Goal: Information Seeking & Learning: Check status

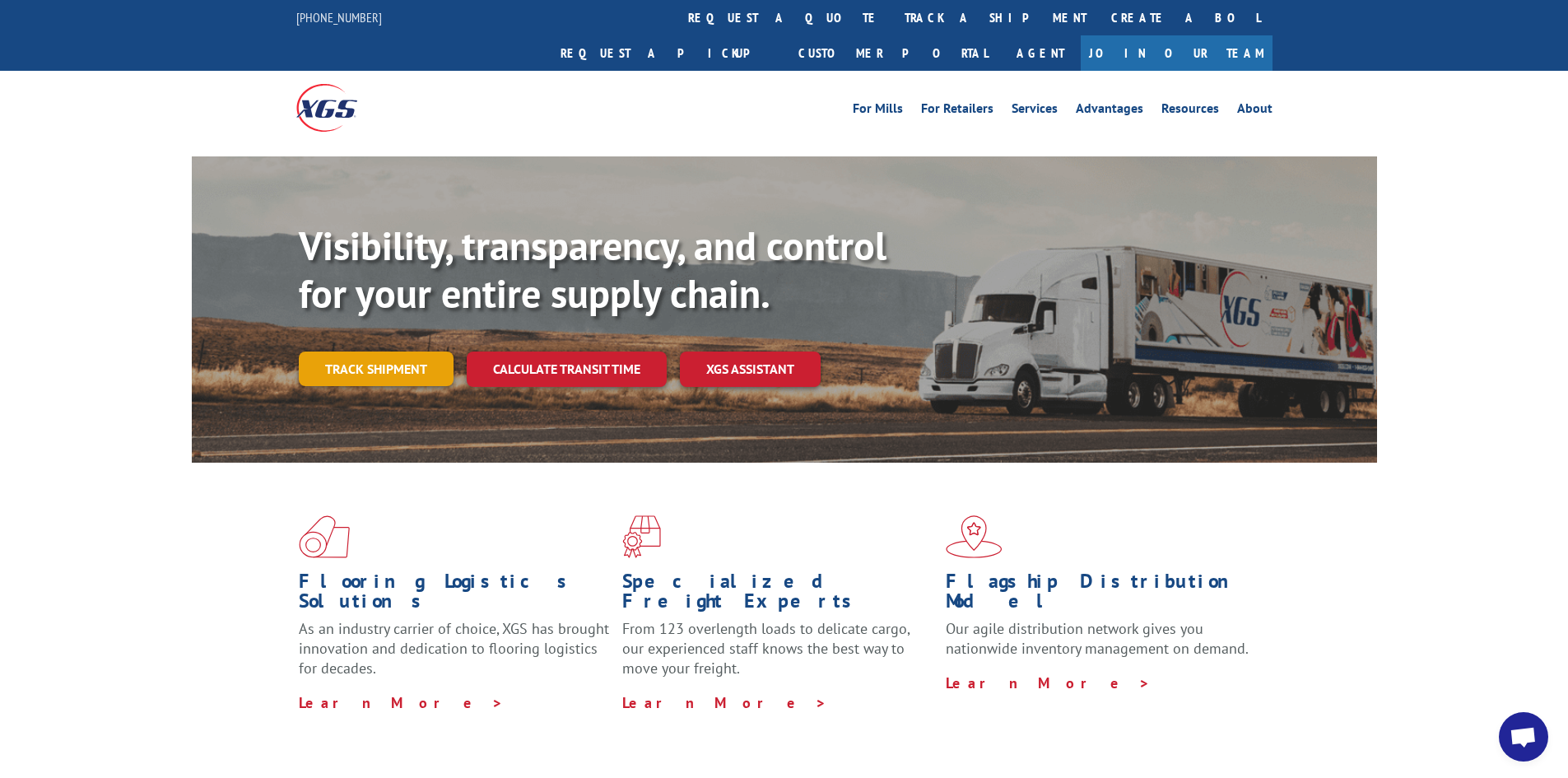
click at [397, 351] on link "Track shipment" at bounding box center [375, 369] width 155 height 35
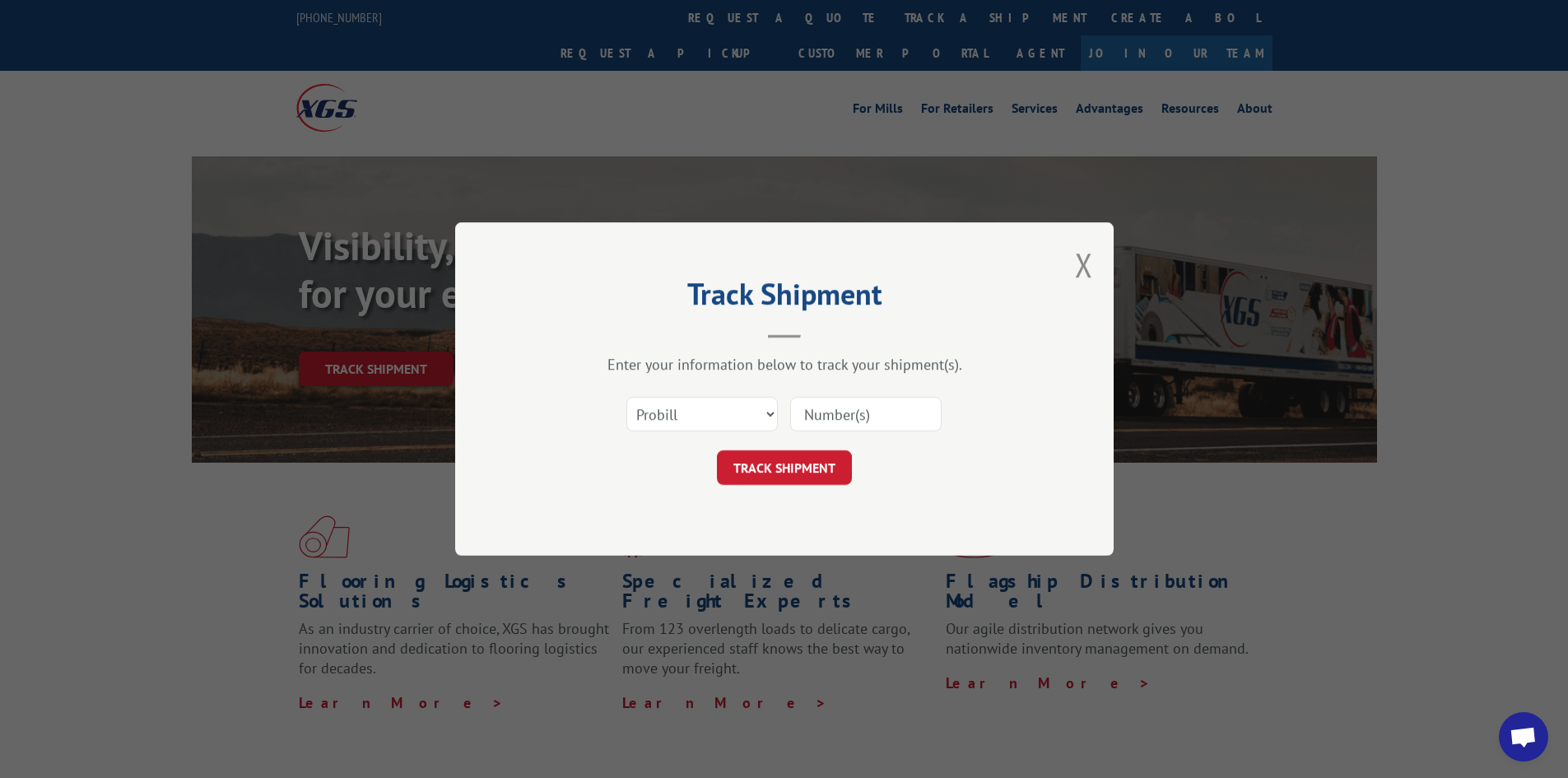
paste input "2850593"
type input "2850593"
click at [794, 479] on button "TRACK SHIPMENT" at bounding box center [784, 468] width 135 height 35
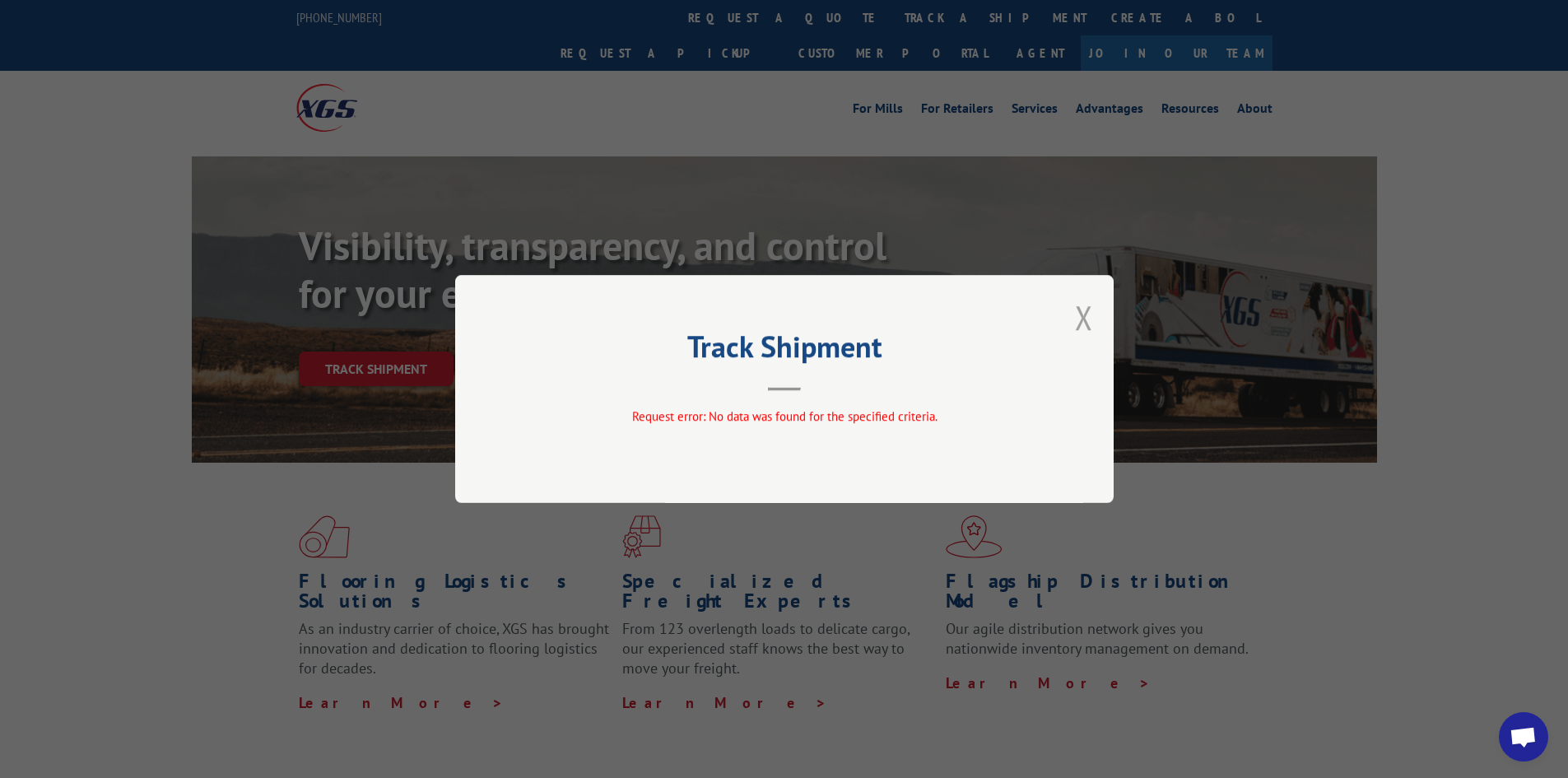
click at [1077, 316] on button "Close modal" at bounding box center [1085, 318] width 18 height 44
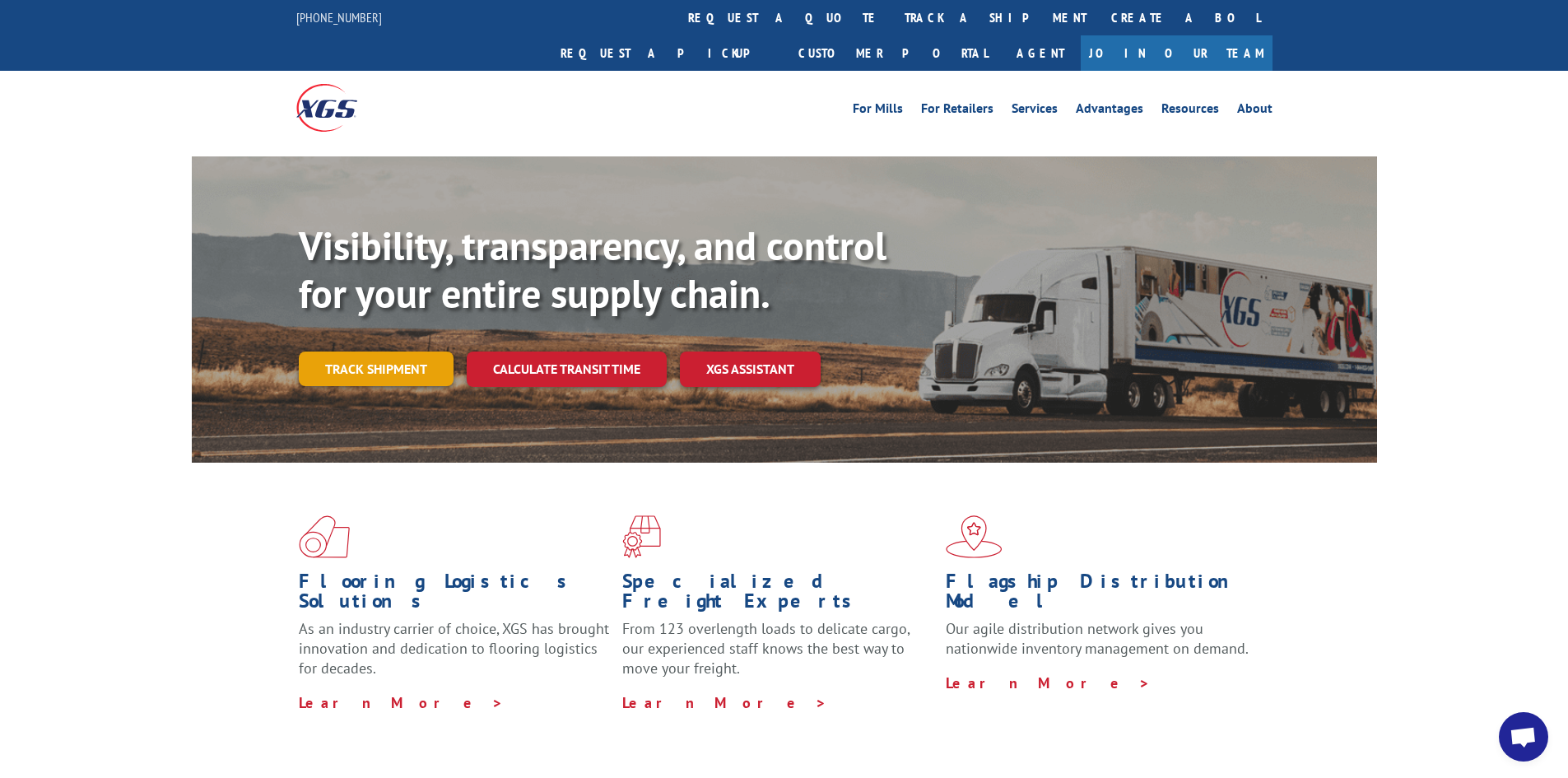
click at [444, 351] on link "Track shipment" at bounding box center [375, 369] width 155 height 35
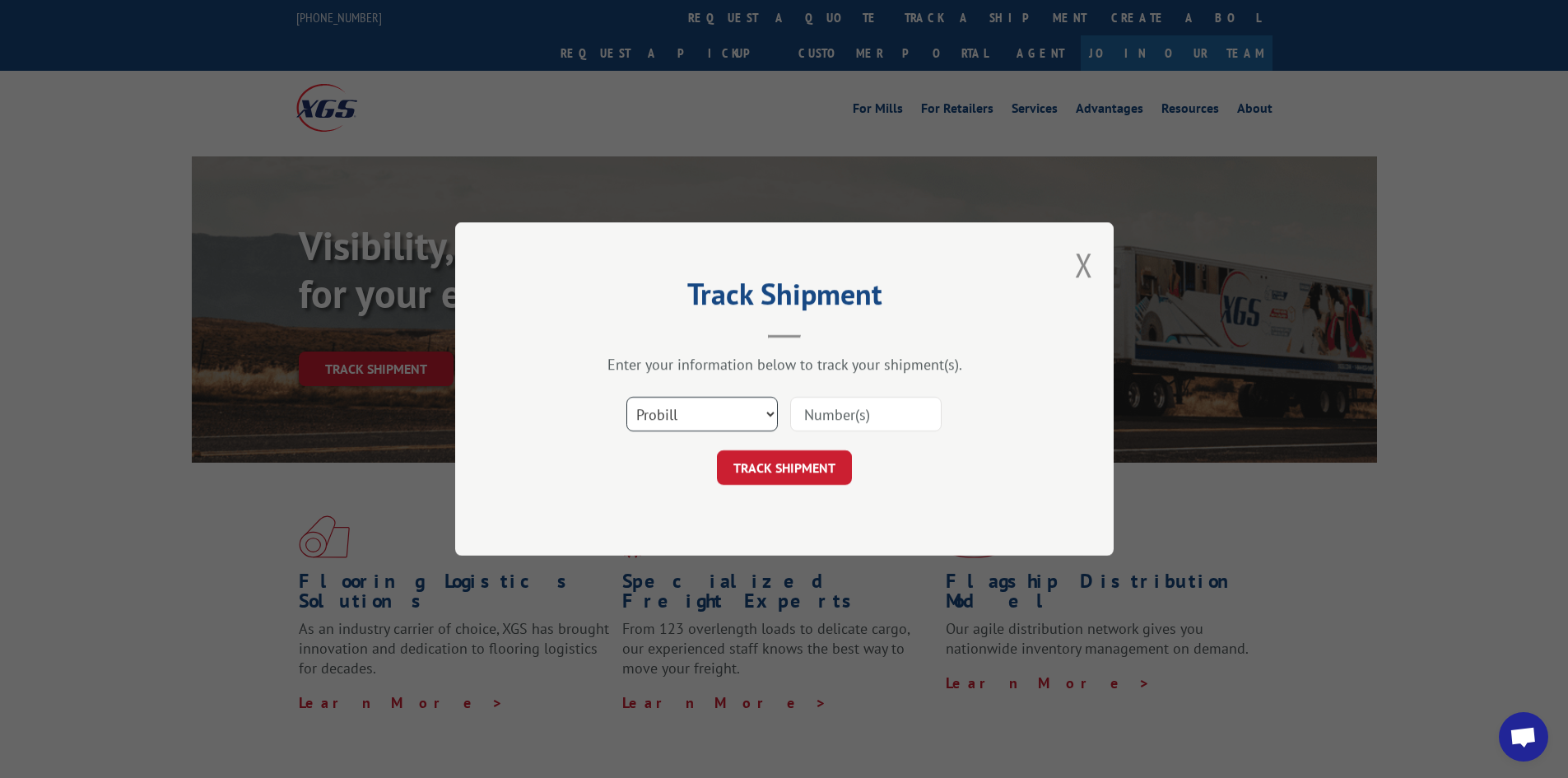
click at [675, 406] on select "Select category... Probill BOL PO" at bounding box center [701, 415] width 151 height 35
select select "bol"
click at [626, 397] on select "Select category... Probill BOL PO" at bounding box center [701, 415] width 151 height 35
click at [821, 418] on input at bounding box center [865, 415] width 151 height 35
paste input "2850593"
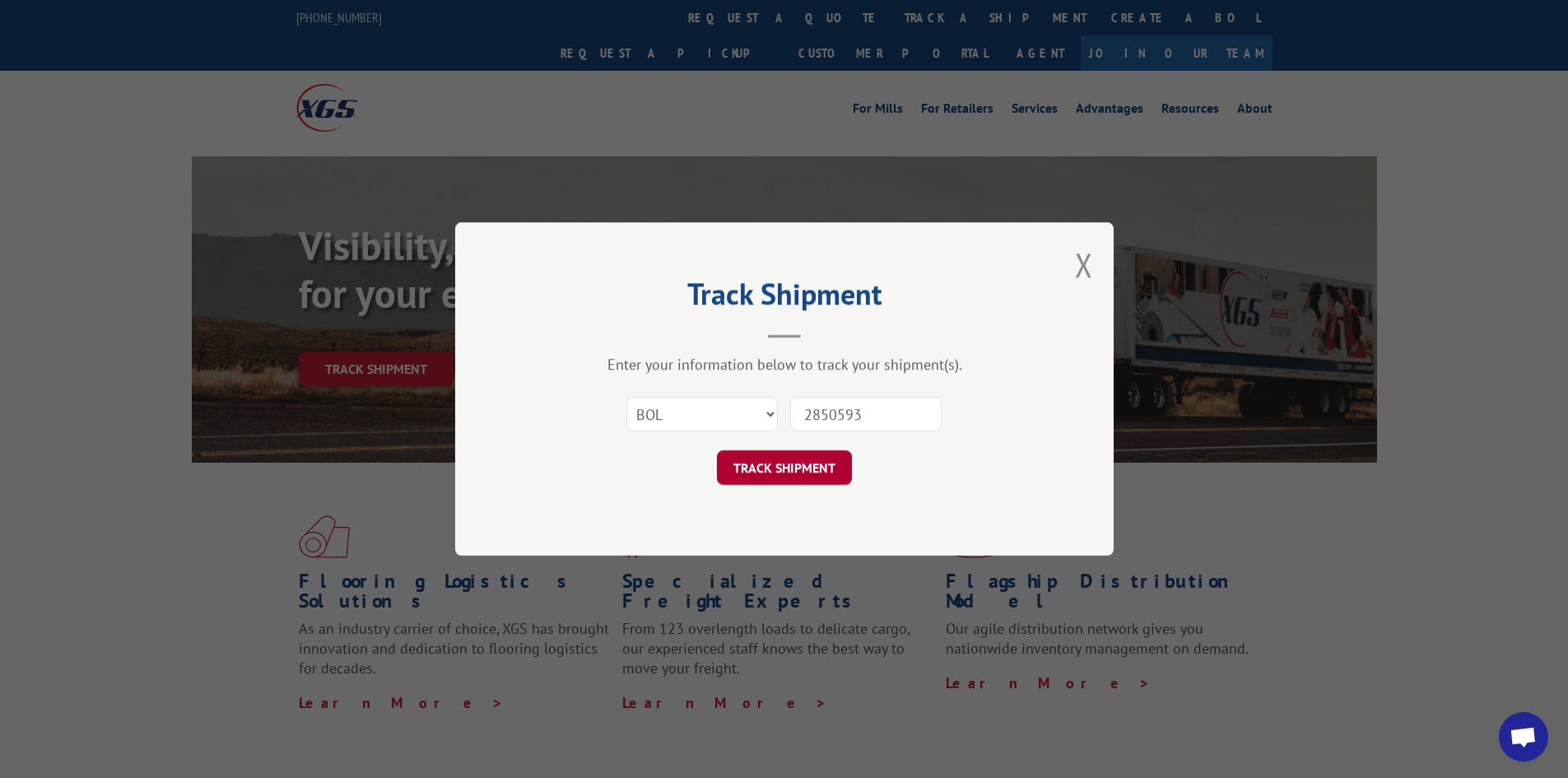
type input "2850593"
click at [819, 459] on button "TRACK SHIPMENT" at bounding box center [784, 468] width 135 height 35
